Goal: Find specific page/section: Find specific page/section

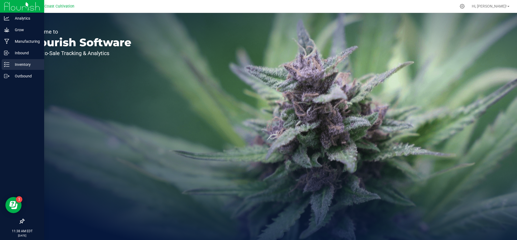
click at [10, 65] on p "Inventory" at bounding box center [25, 64] width 32 height 6
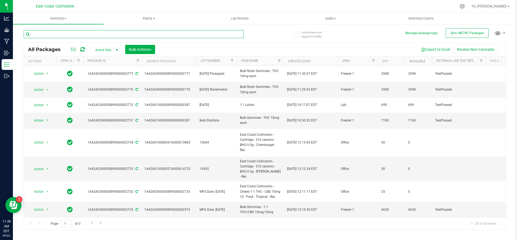
click at [100, 36] on input "text" at bounding box center [134, 34] width 220 height 8
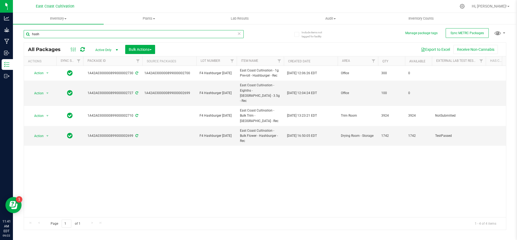
type input "hash"
